Goal: Complete application form: Complete application form

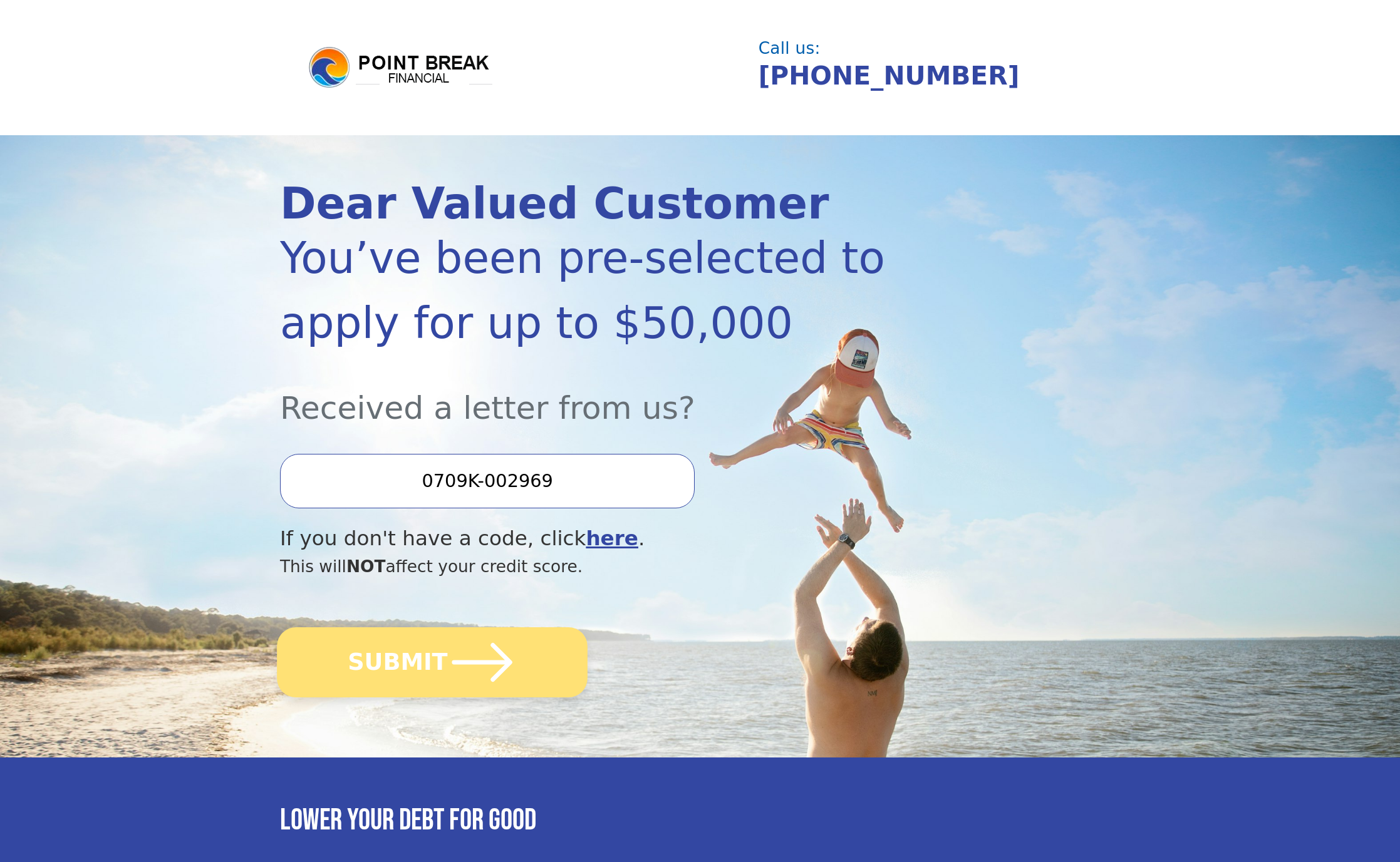
click at [516, 652] on button "SUBMIT" at bounding box center [432, 662] width 310 height 70
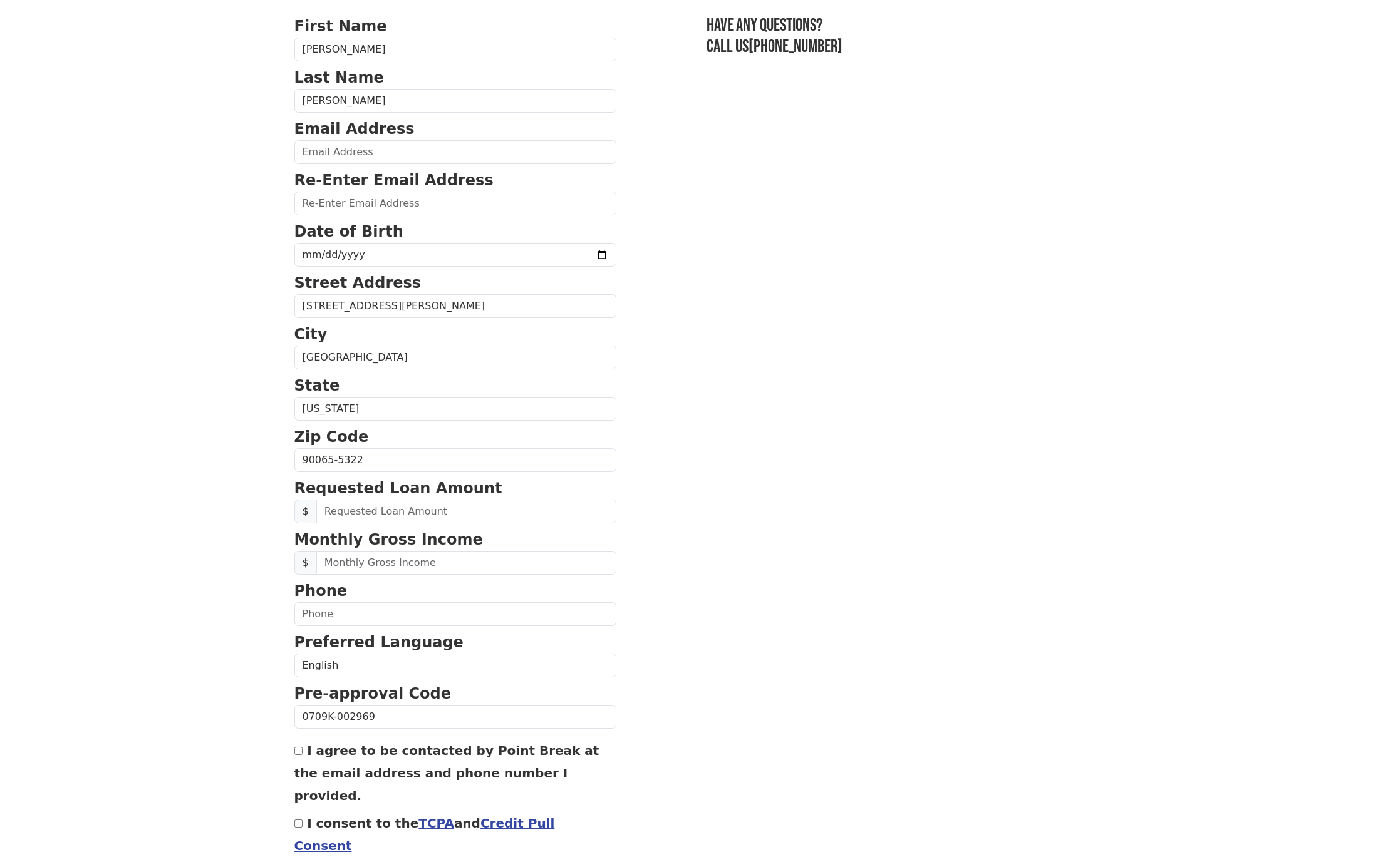
scroll to position [135, 0]
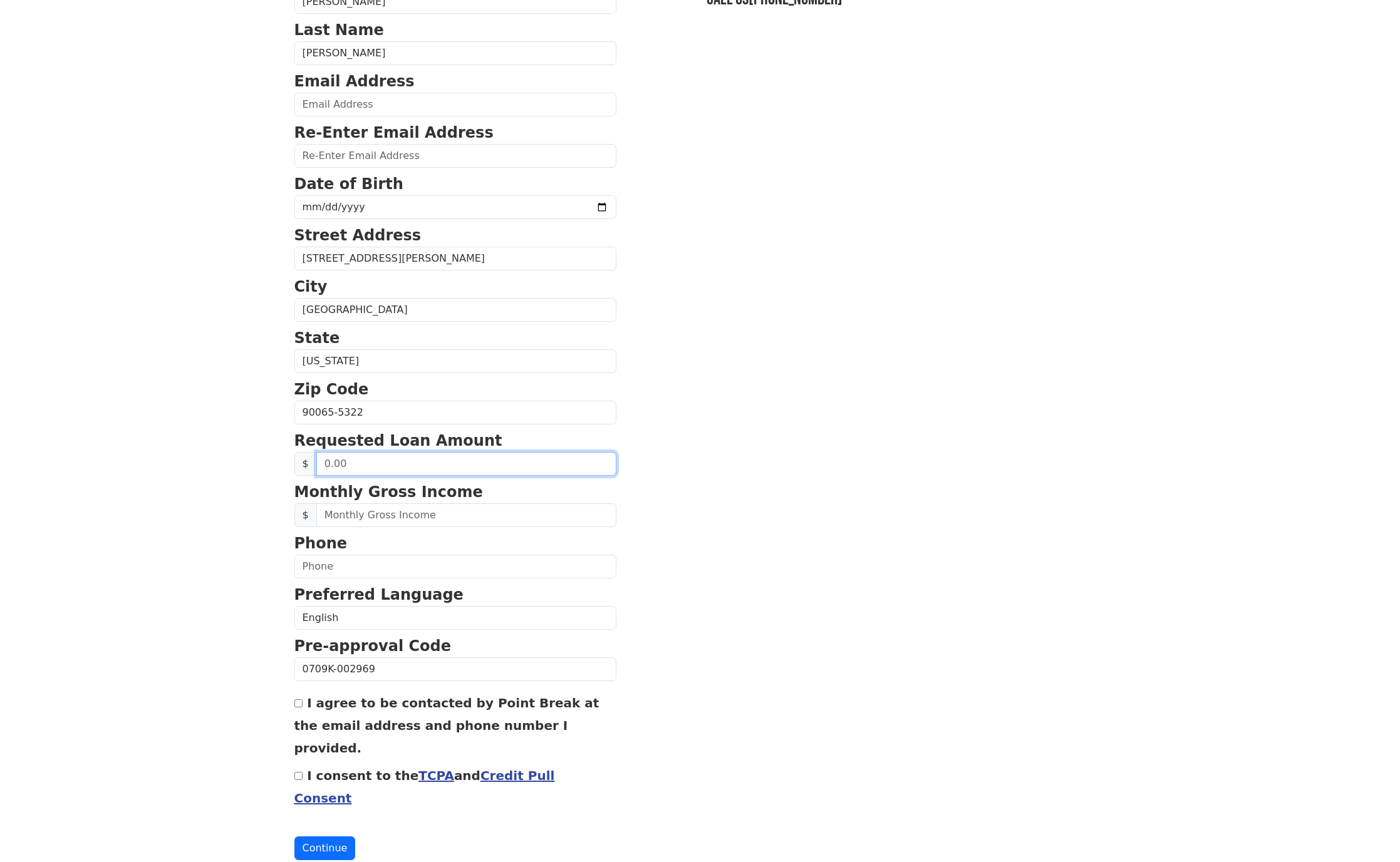
click at [493, 464] on input "text" at bounding box center [467, 464] width 300 height 24
type input "37,000.00"
click at [481, 516] on input "text" at bounding box center [467, 515] width 300 height 24
type input "8,000.00"
click at [475, 572] on input "text" at bounding box center [456, 567] width 322 height 24
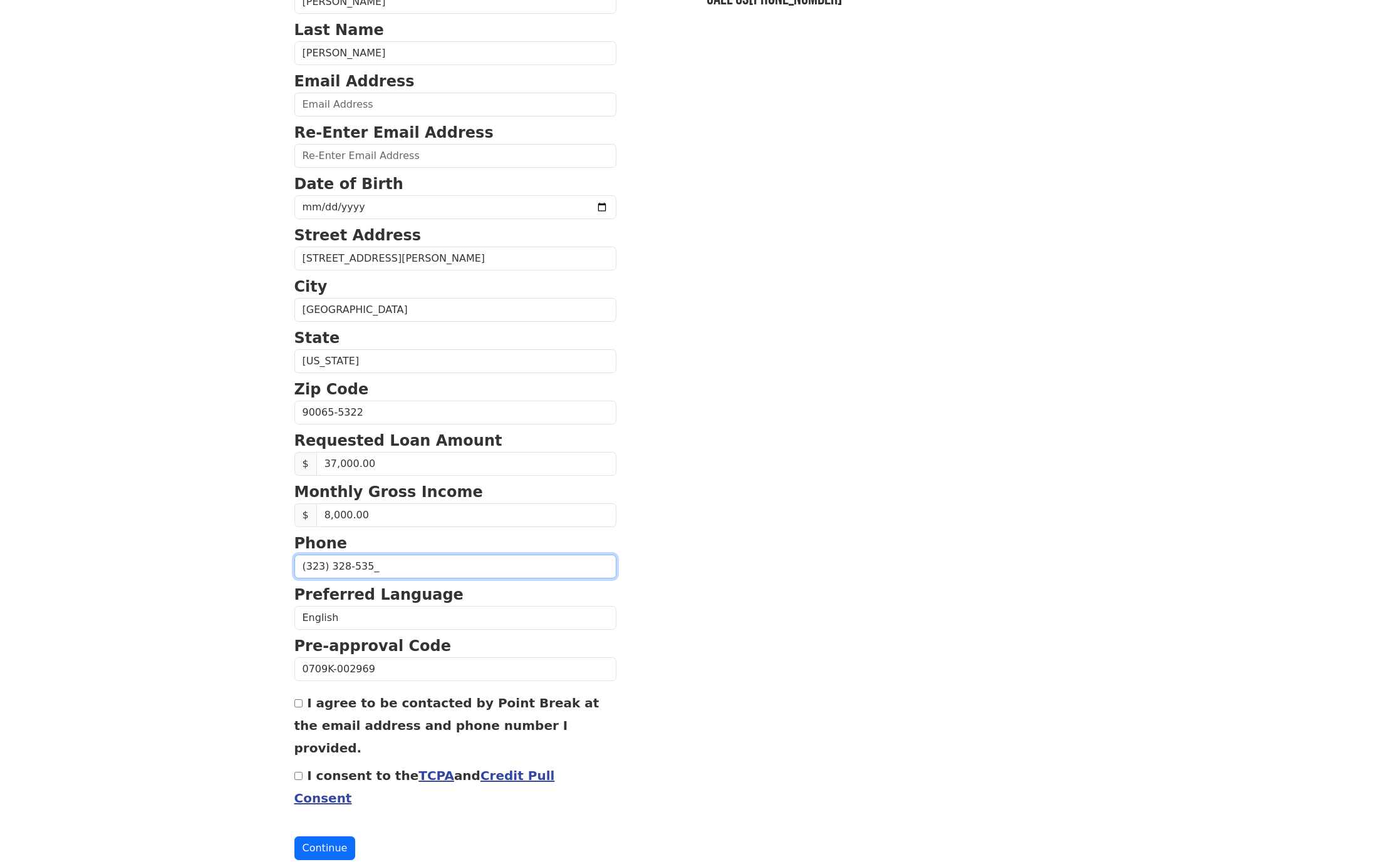
type input "[PHONE_NUMBER]"
click at [268, 620] on body "First Name [PERSON_NAME] Last Name [PERSON_NAME] Email Address Re-Enter Email A…" at bounding box center [700, 296] width 1400 height 862
click at [376, 608] on select "English Spanish" at bounding box center [456, 618] width 322 height 24
click at [225, 609] on body "First Name [PERSON_NAME] Last Name [PERSON_NAME] Email Address Re-Enter Email A…" at bounding box center [700, 296] width 1400 height 862
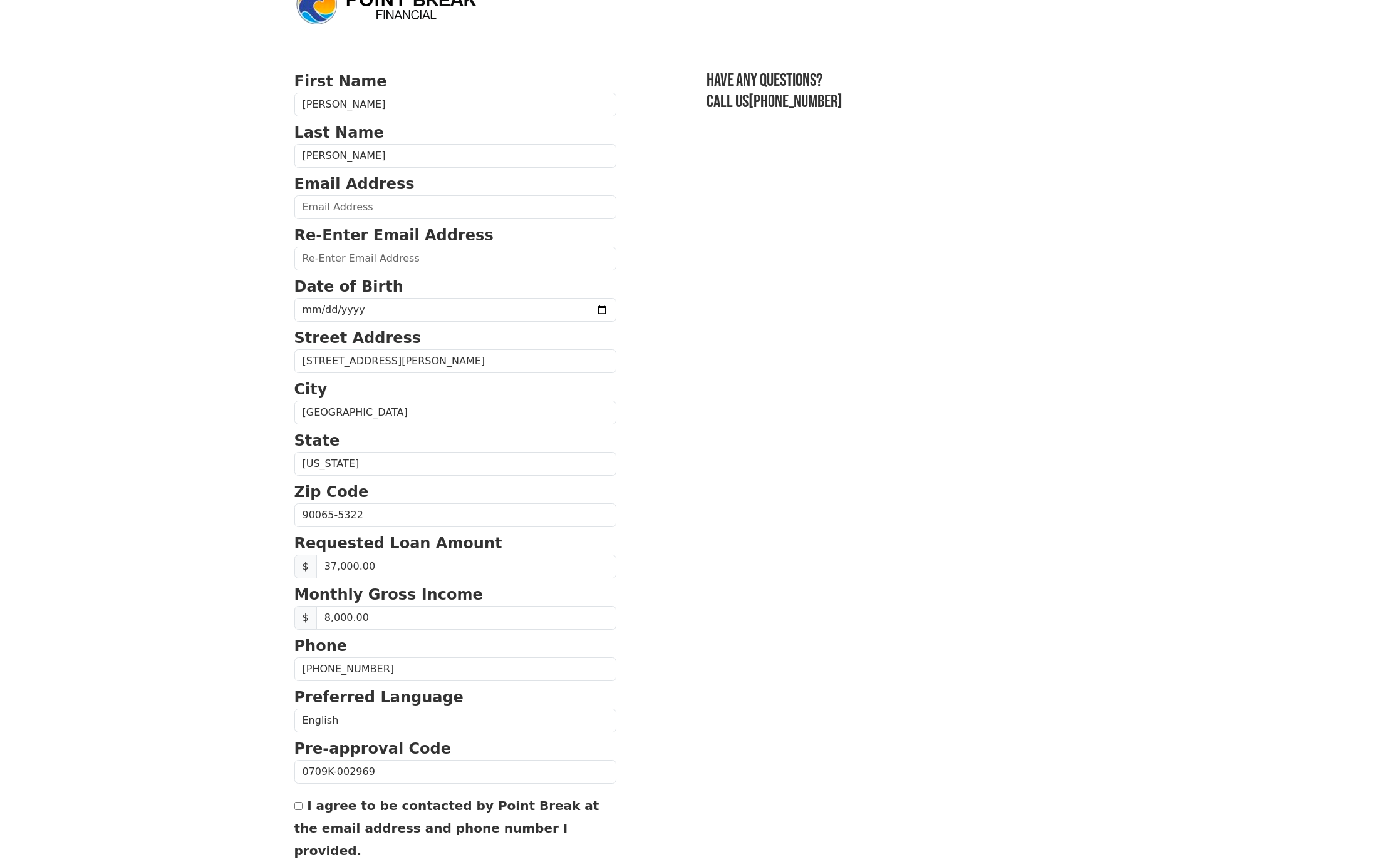
scroll to position [9, 0]
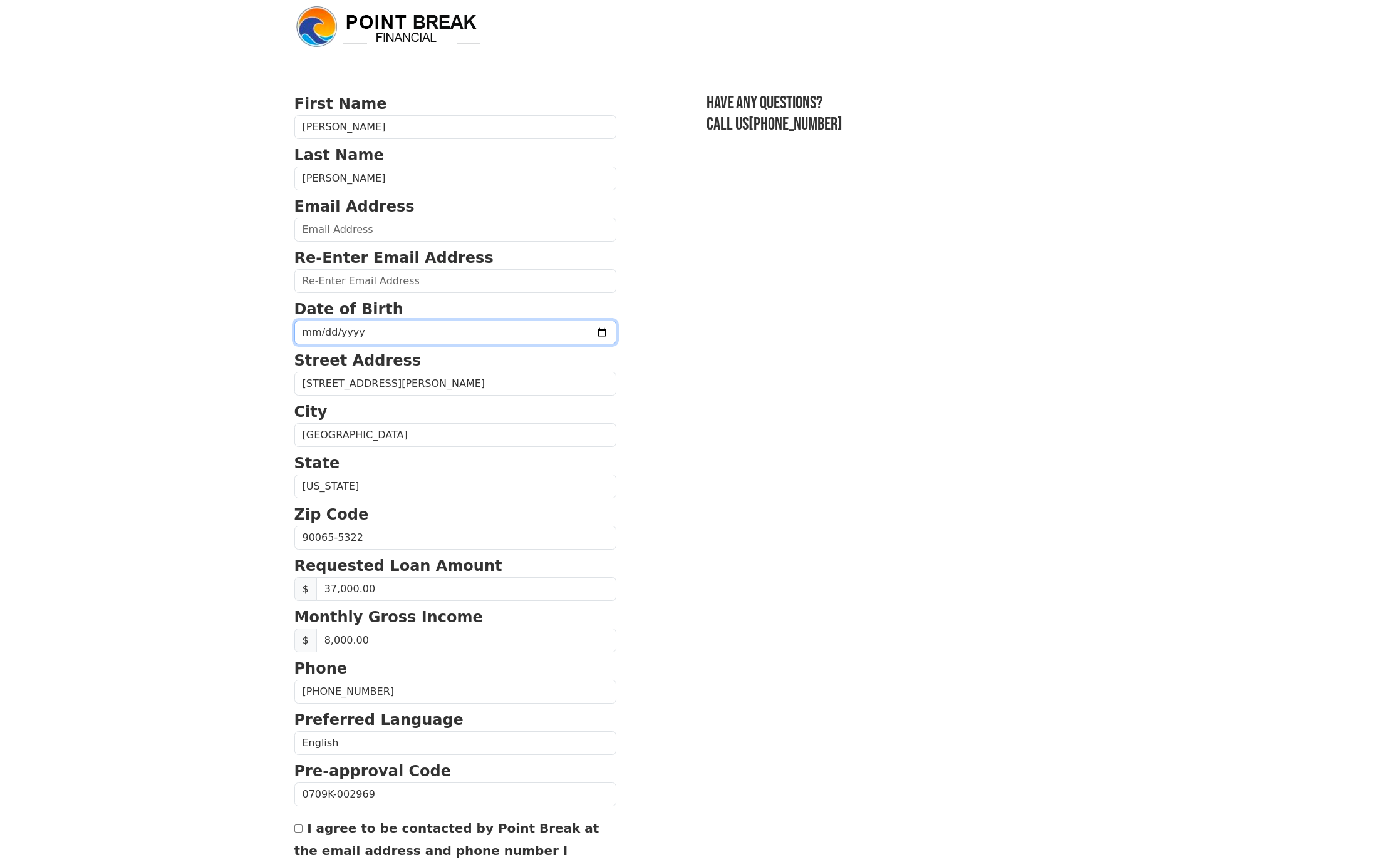
click at [370, 332] on input "date" at bounding box center [456, 332] width 322 height 24
type input "[PHONE_NUMBER]"
click at [388, 232] on input "email" at bounding box center [456, 230] width 322 height 24
type input "[EMAIL_ADDRESS][DOMAIN_NAME]"
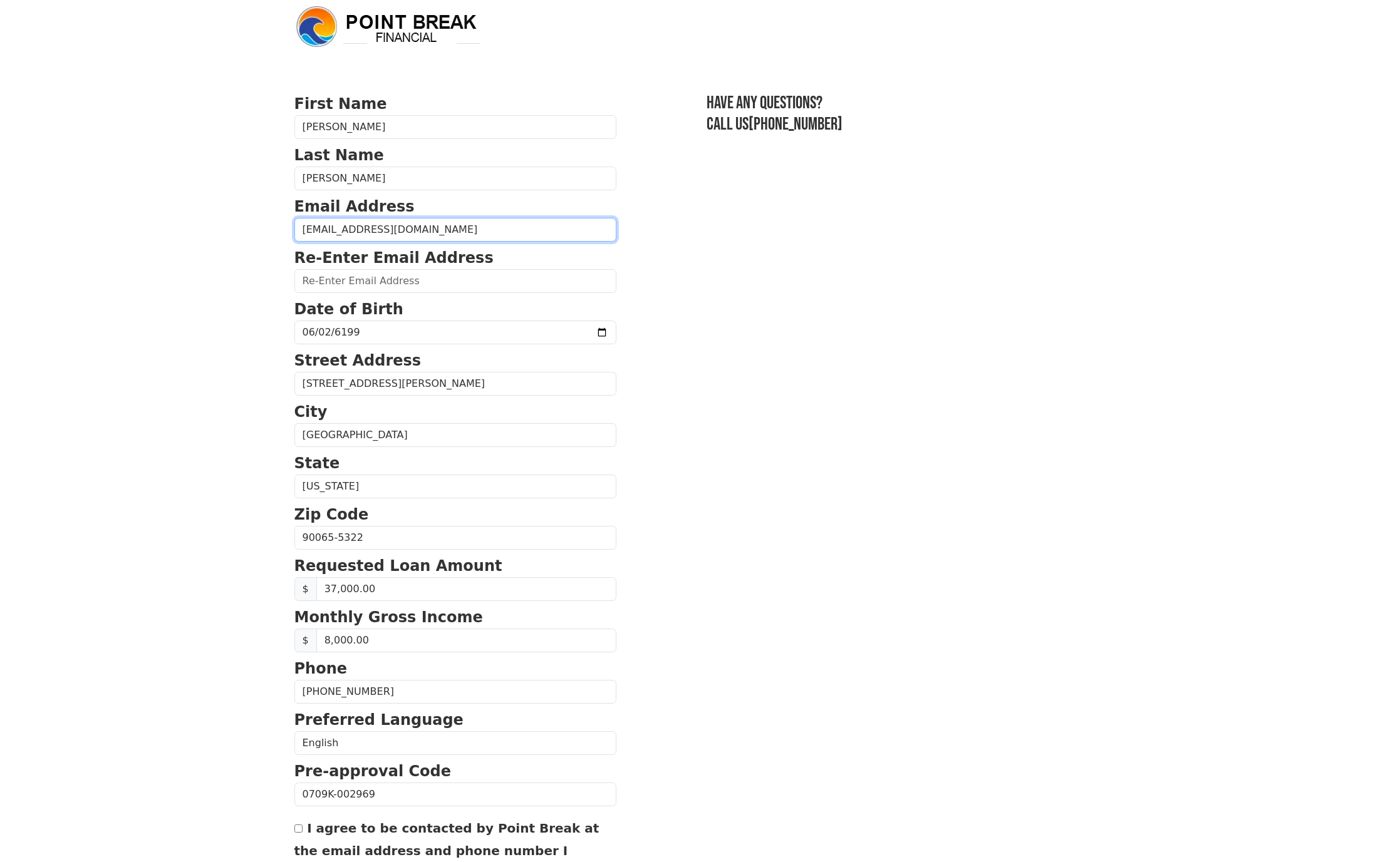
type input "[EMAIL_ADDRESS][DOMAIN_NAME]"
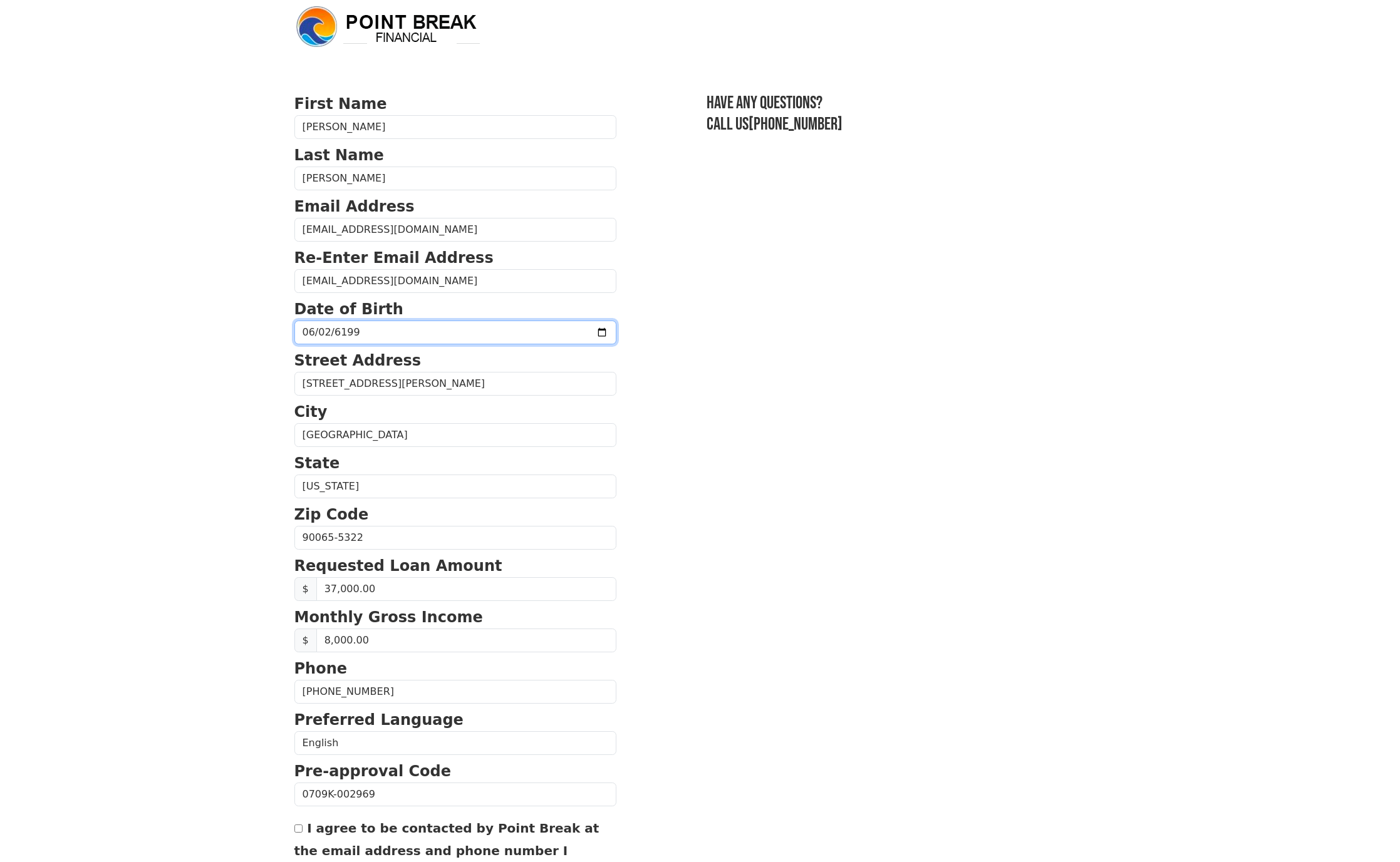
click at [338, 333] on input "[PHONE_NUMBER]" at bounding box center [456, 332] width 322 height 24
click at [330, 332] on input "date" at bounding box center [456, 332] width 322 height 24
click at [328, 332] on input "date" at bounding box center [456, 332] width 322 height 24
click at [316, 332] on input "[DATE]" at bounding box center [456, 332] width 322 height 24
click at [320, 333] on input "[DATE]" at bounding box center [456, 332] width 322 height 24
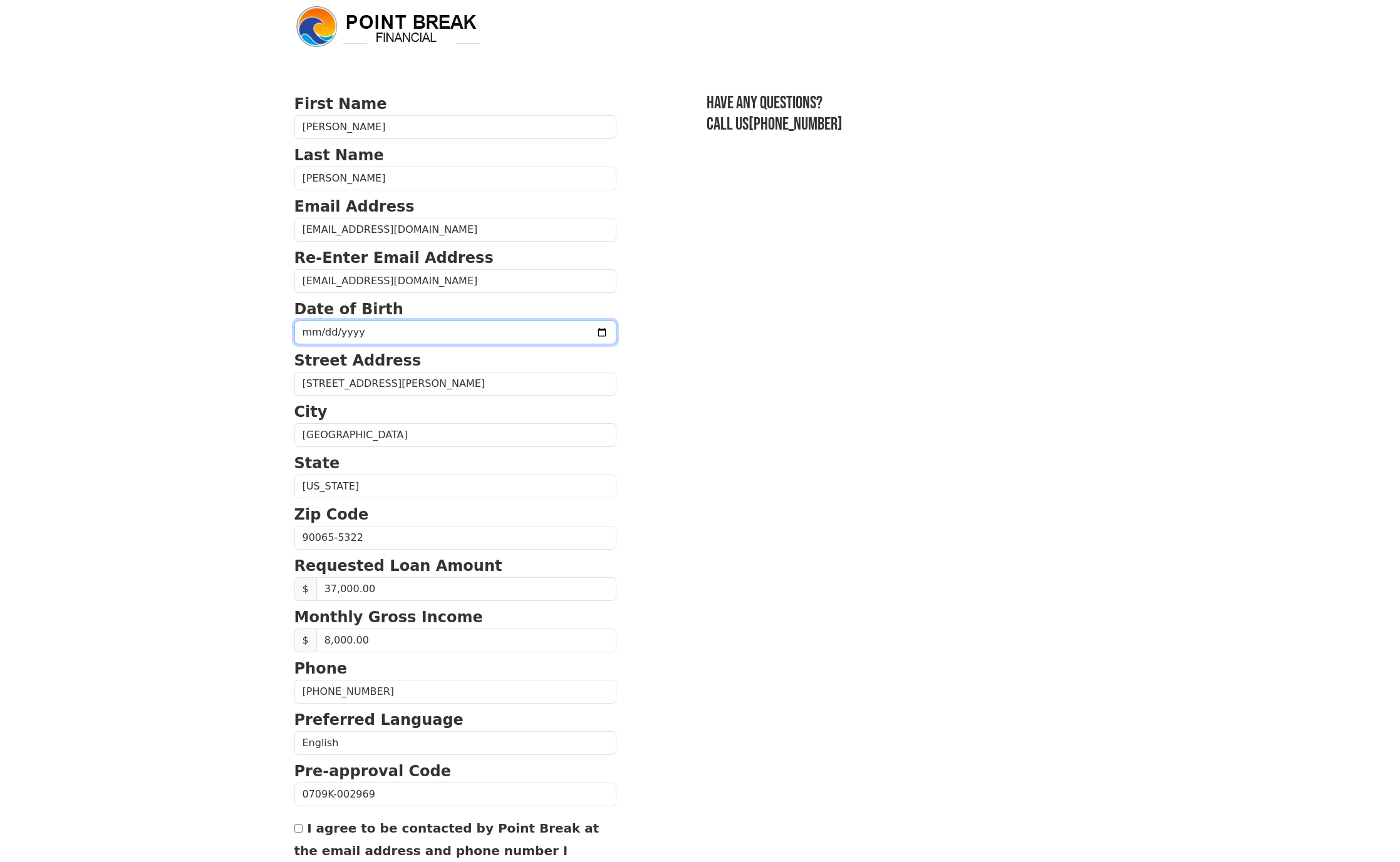
type input "[DATE]"
click at [257, 406] on body "First Name [PERSON_NAME] Last Name [PERSON_NAME] Email Address [EMAIL_ADDRESS][…" at bounding box center [700, 422] width 1400 height 862
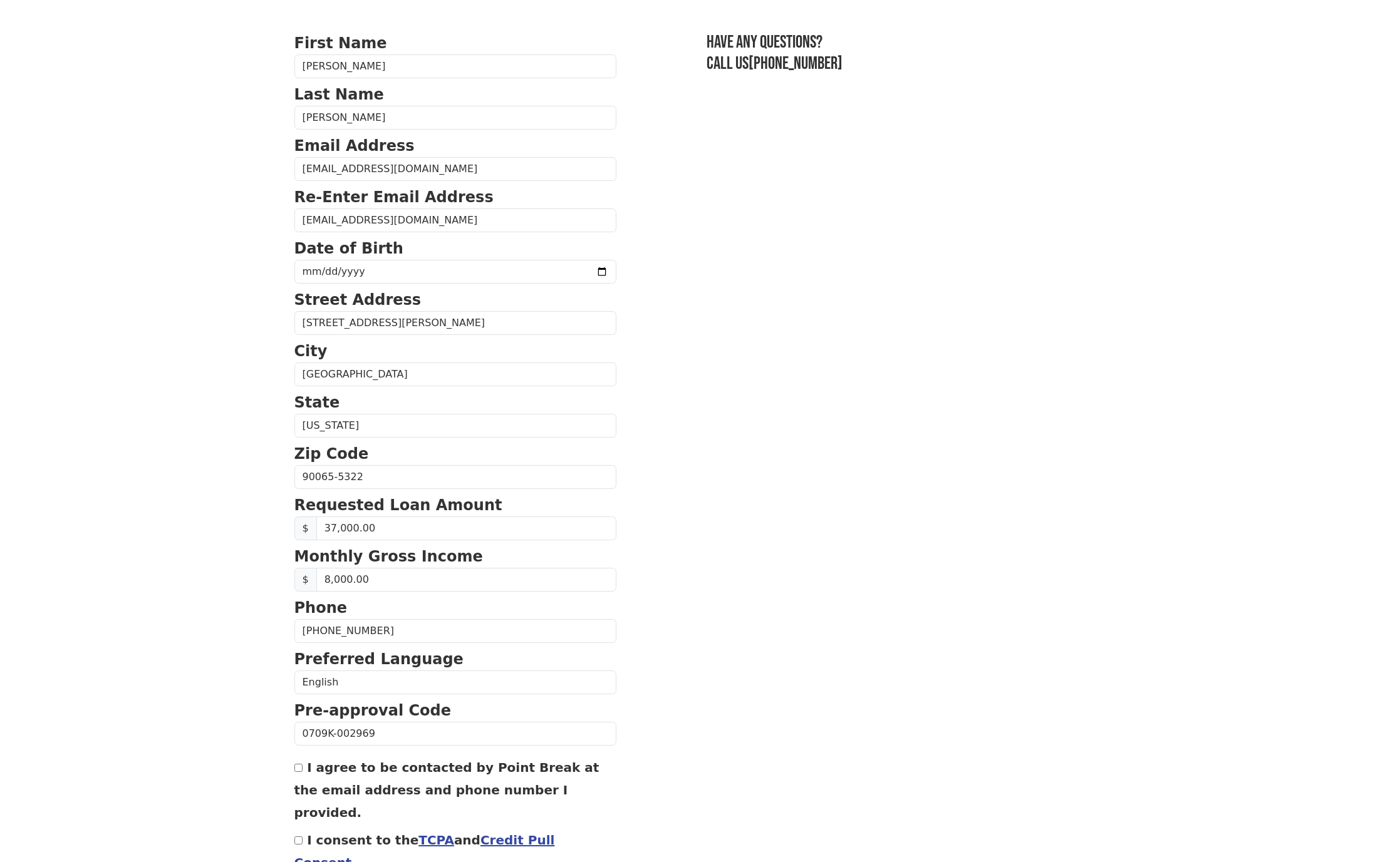
scroll to position [0, 0]
